Goal: Find specific page/section: Find specific page/section

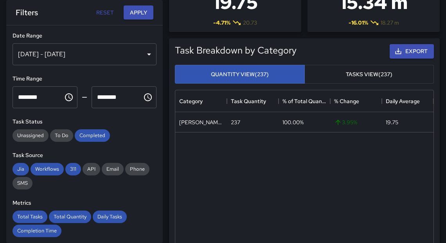
scroll to position [229, 253]
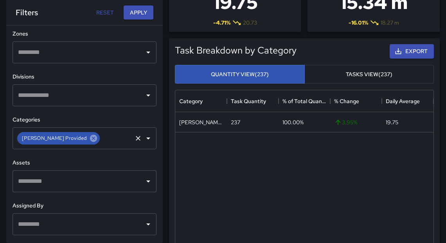
click at [90, 139] on icon at bounding box center [93, 138] width 7 height 7
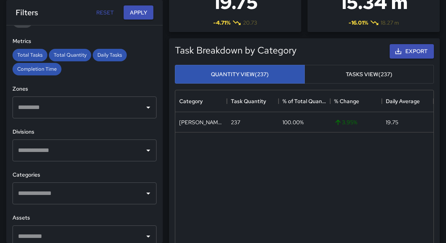
scroll to position [162, 0]
click at [38, 191] on input "text" at bounding box center [78, 193] width 125 height 15
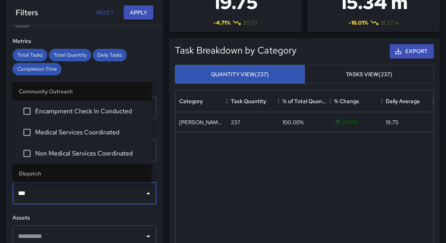
type input "****"
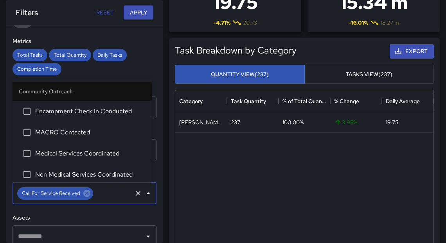
scroll to position [106, 0]
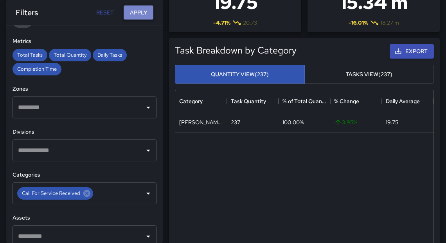
click at [133, 13] on button "Apply" at bounding box center [139, 12] width 30 height 14
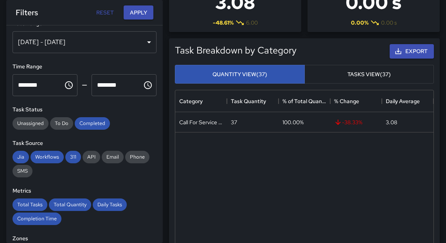
scroll to position [0, 0]
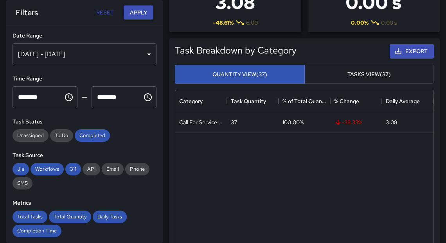
click at [138, 13] on button "Apply" at bounding box center [139, 12] width 30 height 14
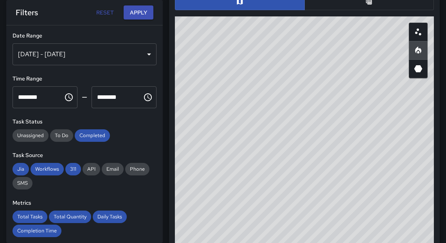
scroll to position [434, 0]
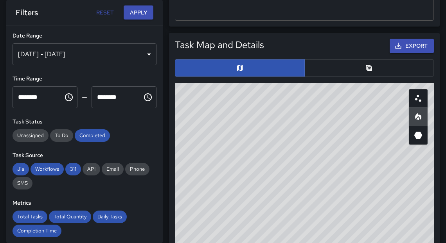
drag, startPoint x: 163, startPoint y: 41, endPoint x: 303, endPoint y: 21, distance: 141.9
click at [167, 3] on div "Total Tasks 37 -38.33 % 60 Total Quantity 37 -38.33 % 60 Daily Tasks 3.08 -48.6…" at bounding box center [304, 91] width 283 height 1001
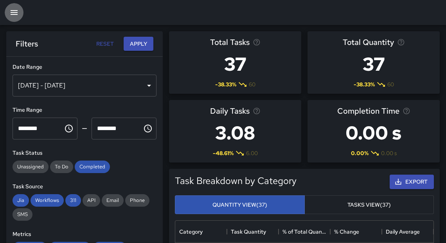
click at [12, 16] on icon "button" at bounding box center [13, 12] width 9 height 9
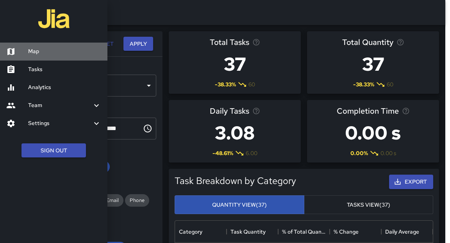
click at [31, 55] on h6 "Map" at bounding box center [64, 51] width 73 height 9
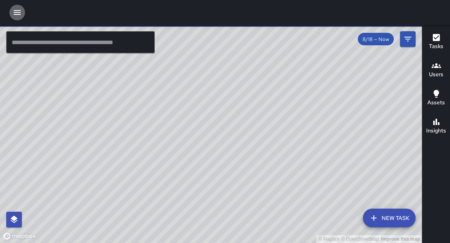
click at [14, 13] on icon "button" at bounding box center [17, 12] width 9 height 9
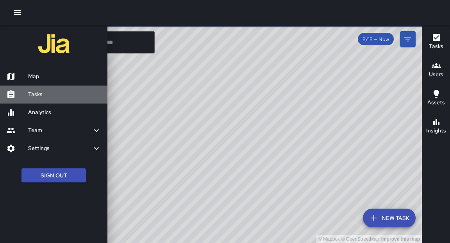
click at [35, 96] on h6 "Tasks" at bounding box center [64, 94] width 73 height 9
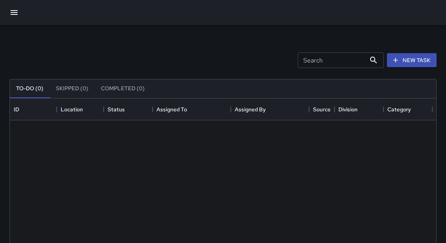
scroll to position [326, 422]
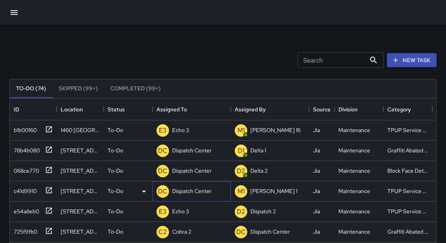
click at [198, 187] on p "Dispatch Center" at bounding box center [191, 191] width 39 height 8
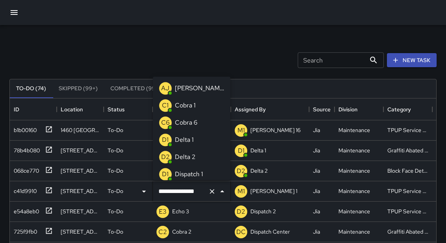
scroll to position [484, 0]
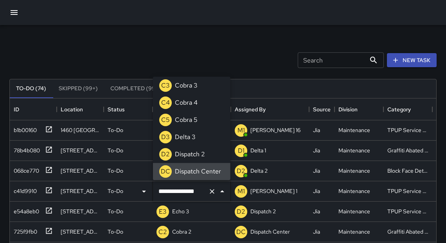
click at [199, 193] on input "**********" at bounding box center [180, 191] width 48 height 15
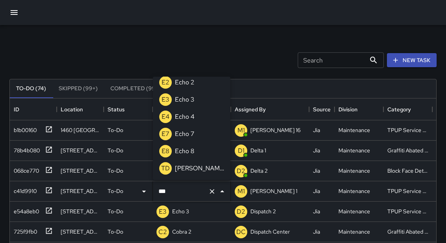
scroll to position [0, 0]
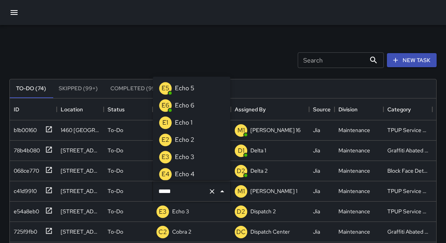
type input "******"
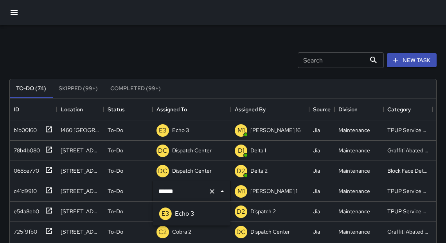
click at [193, 217] on p "Echo 3" at bounding box center [185, 213] width 20 height 9
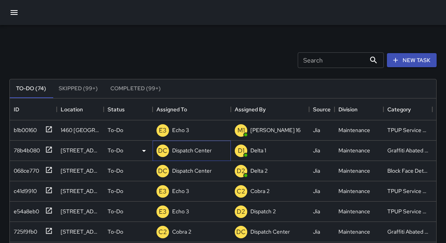
click at [201, 153] on p "Dispatch Center" at bounding box center [191, 151] width 39 height 8
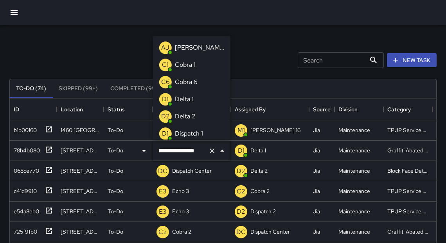
scroll to position [484, 0]
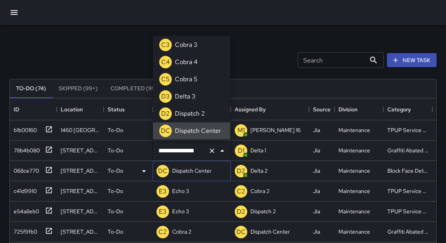
click at [196, 169] on p "Dispatch Center" at bounding box center [191, 171] width 39 height 8
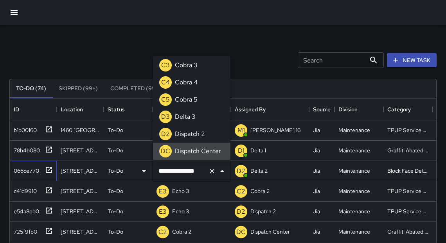
click at [53, 169] on div "068ce770" at bounding box center [33, 171] width 47 height 20
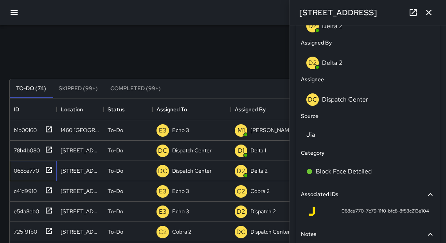
scroll to position [500, 0]
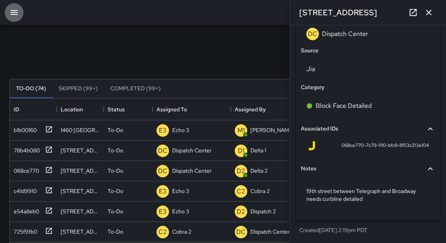
click at [16, 12] on icon "button" at bounding box center [14, 12] width 7 height 5
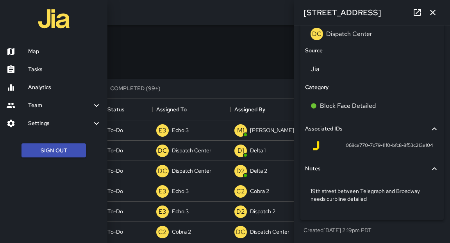
click at [33, 68] on h6 "Tasks" at bounding box center [64, 69] width 73 height 9
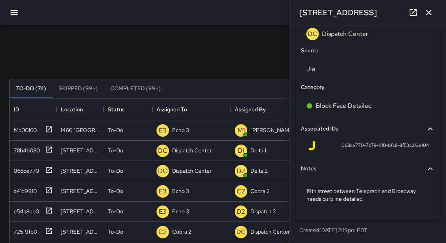
click at [14, 12] on icon "button" at bounding box center [13, 12] width 9 height 9
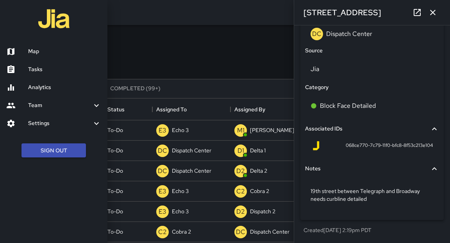
click at [32, 92] on link "Analytics" at bounding box center [54, 88] width 108 height 18
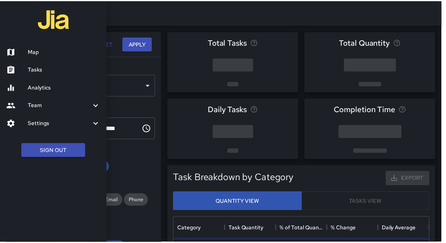
scroll to position [229, 253]
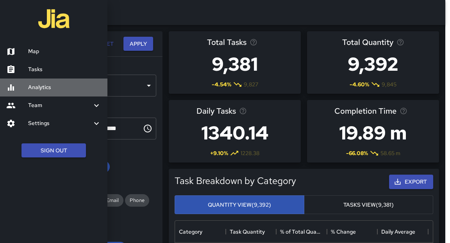
click at [48, 83] on link "Analytics" at bounding box center [54, 88] width 108 height 18
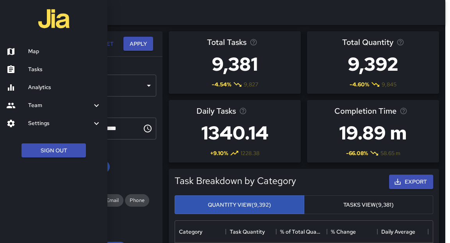
click at [131, 217] on div at bounding box center [225, 121] width 450 height 243
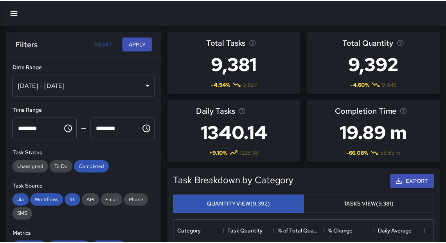
scroll to position [5, 5]
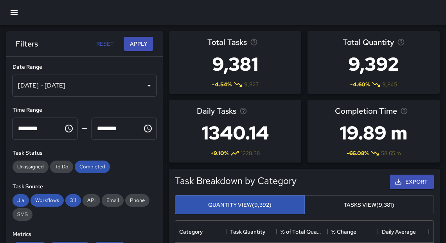
click at [112, 87] on div "[DATE] - [DATE]" at bounding box center [85, 86] width 144 height 22
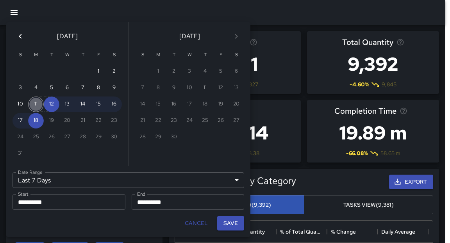
click at [39, 106] on button "11" at bounding box center [36, 105] width 16 height 16
type input "******"
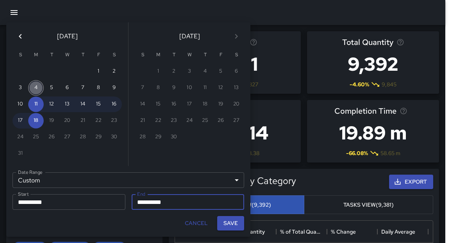
click at [33, 86] on button "4" at bounding box center [36, 88] width 16 height 16
type input "**********"
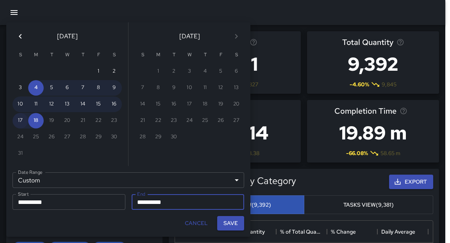
click at [21, 123] on button "17" at bounding box center [21, 121] width 16 height 16
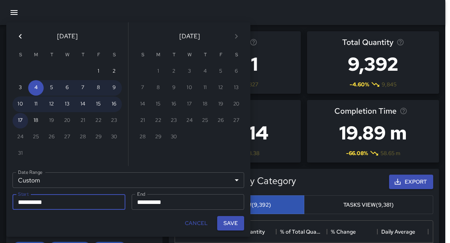
type input "**********"
click at [100, 102] on button "15" at bounding box center [99, 105] width 16 height 16
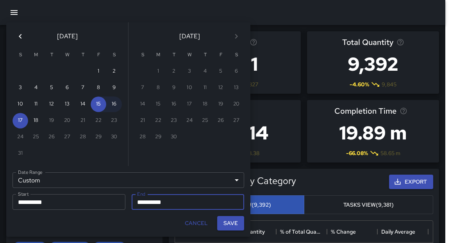
click at [161, 204] on input "**********" at bounding box center [186, 202] width 108 height 16
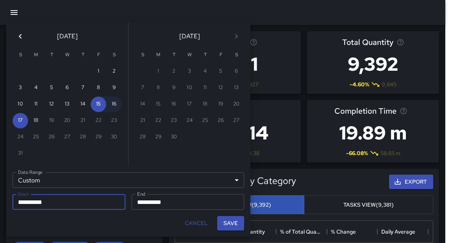
click at [41, 200] on input "**********" at bounding box center [67, 202] width 108 height 16
click at [32, 89] on button "4" at bounding box center [36, 88] width 16 height 16
type input "**********"
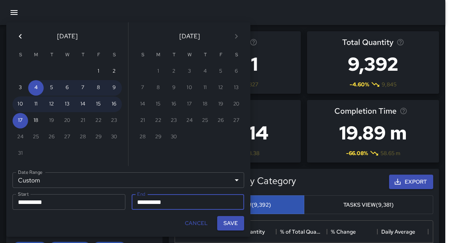
click at [152, 199] on input "**********" at bounding box center [186, 202] width 108 height 16
click at [97, 104] on button "15" at bounding box center [99, 105] width 16 height 16
type input "**********"
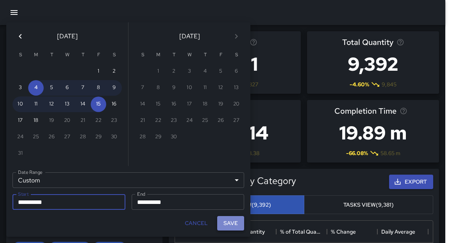
click at [232, 224] on button "Save" at bounding box center [230, 223] width 27 height 14
type input "**********"
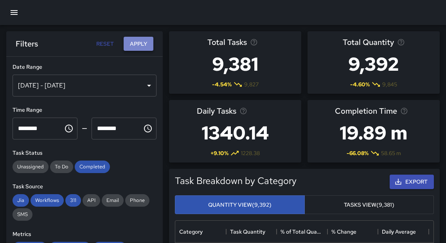
click at [141, 48] on button "Apply" at bounding box center [139, 44] width 30 height 14
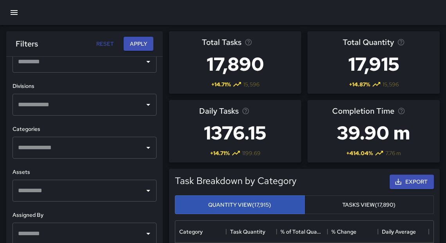
scroll to position [258, 0]
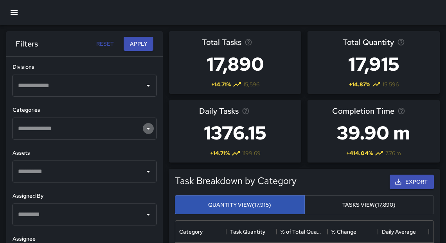
click at [144, 127] on icon "Open" at bounding box center [147, 128] width 9 height 9
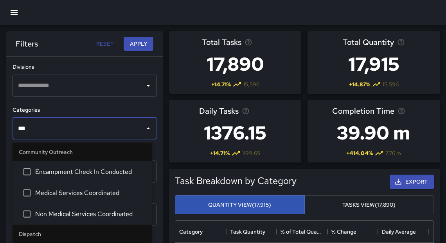
type input "****"
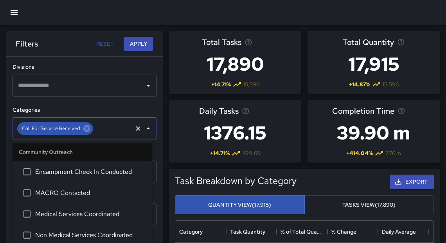
scroll to position [106, 0]
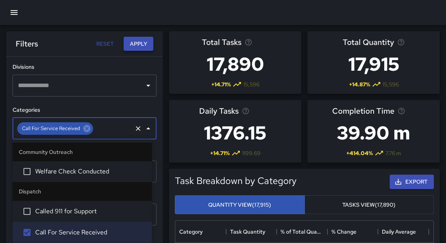
click at [133, 43] on button "Apply" at bounding box center [139, 44] width 30 height 14
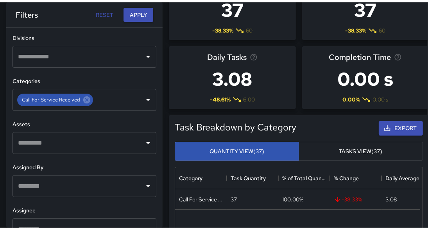
scroll to position [5, 5]
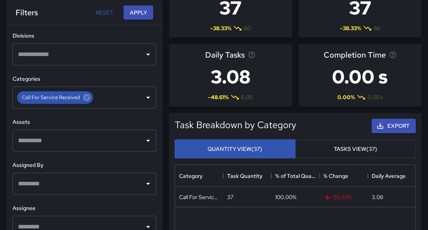
drag, startPoint x: 448, startPoint y: 54, endPoint x: 206, endPoint y: 4, distance: 246.2
click at [87, 97] on icon at bounding box center [86, 97] width 7 height 7
click at [87, 97] on input "text" at bounding box center [78, 97] width 125 height 15
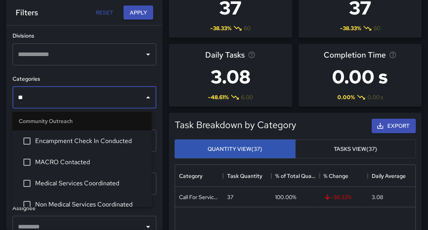
type input "***"
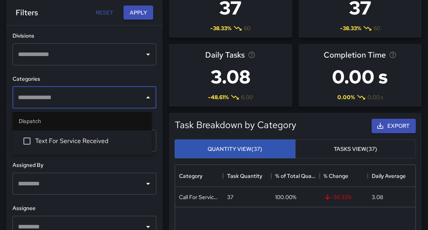
scroll to position [154, 0]
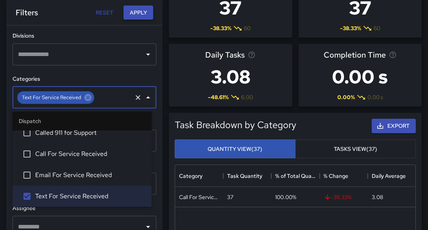
click at [143, 14] on button "Apply" at bounding box center [139, 12] width 30 height 14
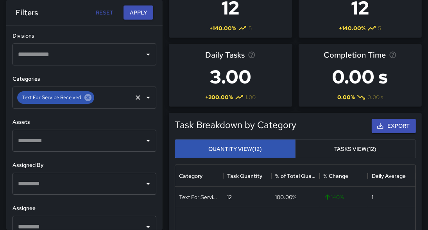
click at [85, 99] on icon at bounding box center [88, 97] width 9 height 9
click at [85, 99] on input "text" at bounding box center [78, 97] width 125 height 15
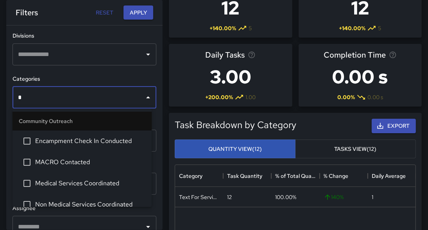
type input "**"
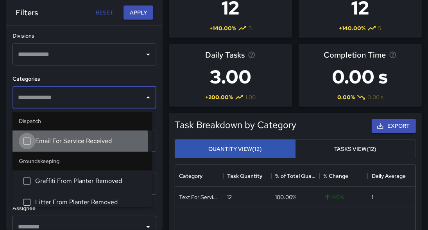
scroll to position [133, 0]
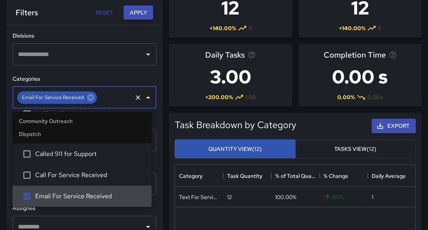
click at [131, 13] on button "Apply" at bounding box center [139, 12] width 30 height 14
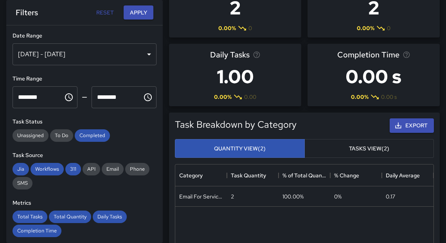
scroll to position [0, 0]
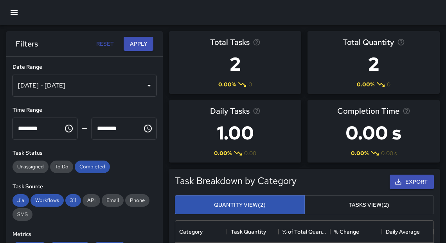
click at [20, 13] on button "button" at bounding box center [14, 12] width 19 height 19
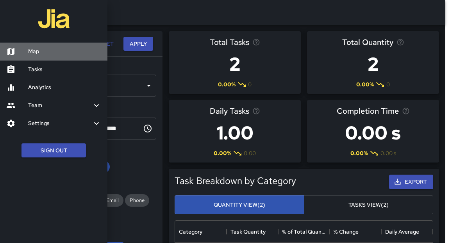
click at [31, 47] on h6 "Map" at bounding box center [64, 51] width 73 height 9
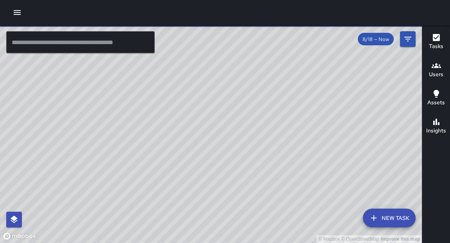
drag, startPoint x: 229, startPoint y: 150, endPoint x: 256, endPoint y: 132, distance: 33.1
click at [256, 132] on div "© Mapbox © OpenStreetMap Improve this map" at bounding box center [211, 134] width 422 height 218
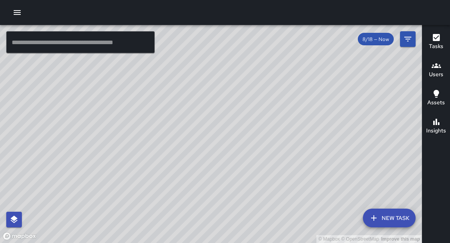
click at [252, 131] on div "© Mapbox © OpenStreetMap Improve this map" at bounding box center [211, 134] width 422 height 218
drag, startPoint x: 249, startPoint y: 114, endPoint x: 332, endPoint y: 119, distance: 83.4
click at [332, 119] on div "© Mapbox © OpenStreetMap Improve this map" at bounding box center [211, 134] width 422 height 218
drag, startPoint x: 270, startPoint y: 91, endPoint x: 262, endPoint y: 65, distance: 27.1
click at [262, 65] on div "© Mapbox © OpenStreetMap Improve this map" at bounding box center [211, 134] width 422 height 218
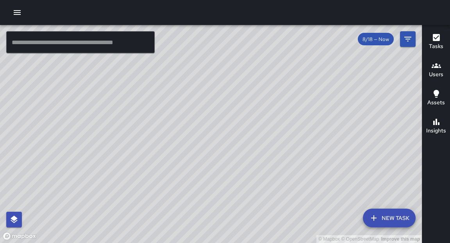
drag, startPoint x: 373, startPoint y: 136, endPoint x: 312, endPoint y: 121, distance: 63.7
click at [313, 123] on div "© Mapbox © OpenStreetMap Improve this map" at bounding box center [211, 134] width 422 height 218
drag, startPoint x: 301, startPoint y: 139, endPoint x: 328, endPoint y: 172, distance: 42.6
click at [327, 176] on div "© Mapbox © OpenStreetMap Improve this map" at bounding box center [211, 134] width 422 height 218
click at [293, 48] on div "© Mapbox © OpenStreetMap Improve this map E1 Echo 1 [STREET_ADDRESS] Completed …" at bounding box center [211, 134] width 422 height 218
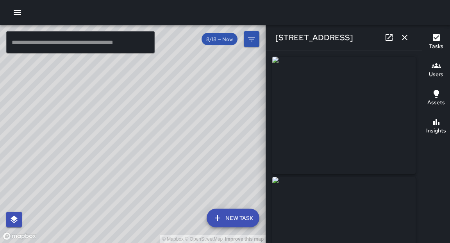
click at [19, 10] on icon "button" at bounding box center [17, 12] width 7 height 5
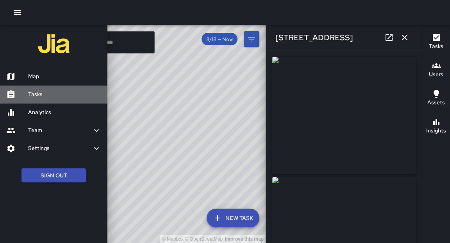
click at [42, 93] on h6 "Tasks" at bounding box center [64, 94] width 73 height 9
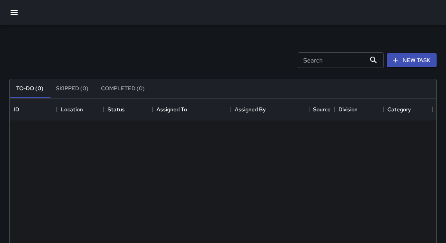
scroll to position [326, 422]
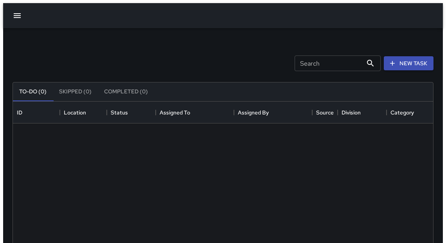
scroll to position [326, 422]
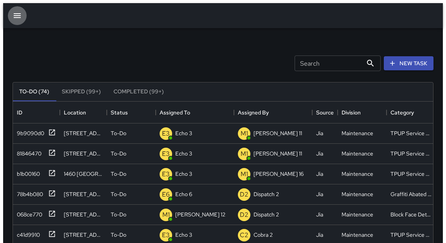
click at [16, 12] on icon "button" at bounding box center [17, 15] width 9 height 9
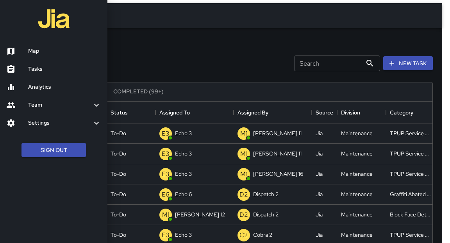
click at [39, 72] on h6 "Tasks" at bounding box center [64, 69] width 73 height 9
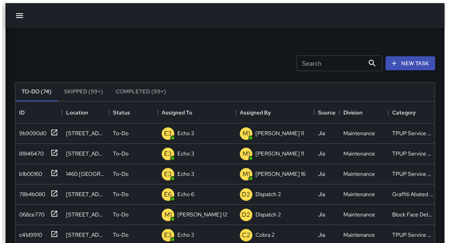
scroll to position [5, 5]
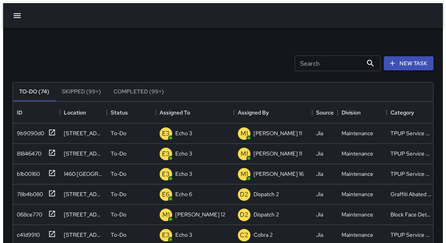
click at [14, 12] on icon "button" at bounding box center [17, 15] width 9 height 9
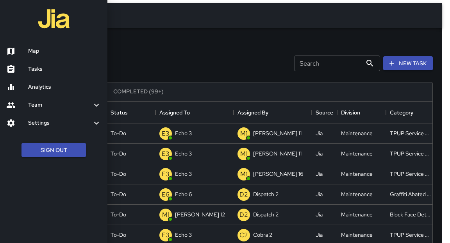
click at [27, 52] on div at bounding box center [17, 51] width 22 height 9
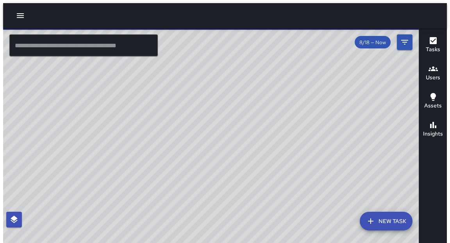
drag, startPoint x: 206, startPoint y: 165, endPoint x: 272, endPoint y: 101, distance: 91.8
click at [272, 101] on div "© Mapbox © OpenStreetMap Improve this map" at bounding box center [214, 137] width 422 height 218
drag, startPoint x: 181, startPoint y: 144, endPoint x: 219, endPoint y: 117, distance: 47.2
click at [219, 117] on div "© Mapbox © OpenStreetMap Improve this map" at bounding box center [214, 137] width 422 height 218
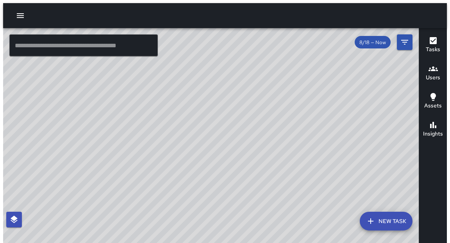
drag, startPoint x: 210, startPoint y: 79, endPoint x: 262, endPoint y: 98, distance: 55.8
click at [262, 98] on div "© Mapbox © OpenStreetMap Improve this map" at bounding box center [214, 137] width 422 height 218
drag, startPoint x: 280, startPoint y: 75, endPoint x: 218, endPoint y: 105, distance: 69.2
click at [221, 109] on div "© Mapbox © OpenStreetMap Improve this map" at bounding box center [214, 137] width 422 height 218
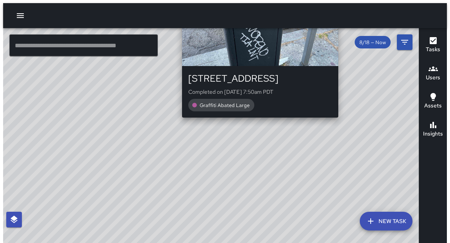
drag, startPoint x: 350, startPoint y: 95, endPoint x: 337, endPoint y: 116, distance: 25.3
click at [337, 122] on div "© Mapbox © OpenStreetMap Improve this map E6 Echo 6 351 15th Street Completed o…" at bounding box center [214, 137] width 422 height 218
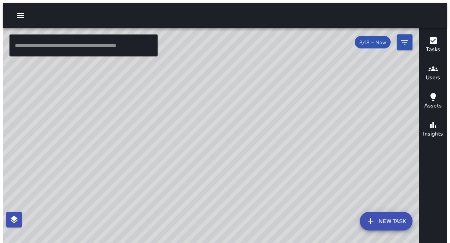
click at [17, 14] on icon "button" at bounding box center [20, 15] width 7 height 5
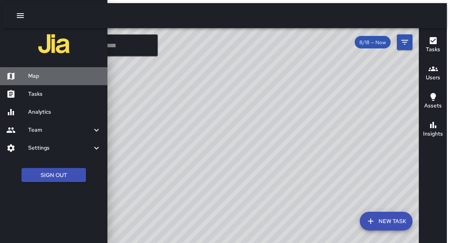
click at [42, 75] on h6 "Map" at bounding box center [64, 76] width 73 height 9
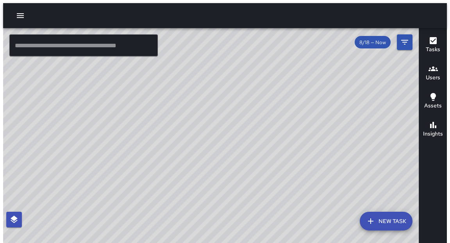
drag, startPoint x: 233, startPoint y: 79, endPoint x: 221, endPoint y: 126, distance: 48.7
click at [221, 126] on div "© Mapbox © OpenStreetMap Improve this map" at bounding box center [214, 137] width 422 height 218
